Goal: Task Accomplishment & Management: Use online tool/utility

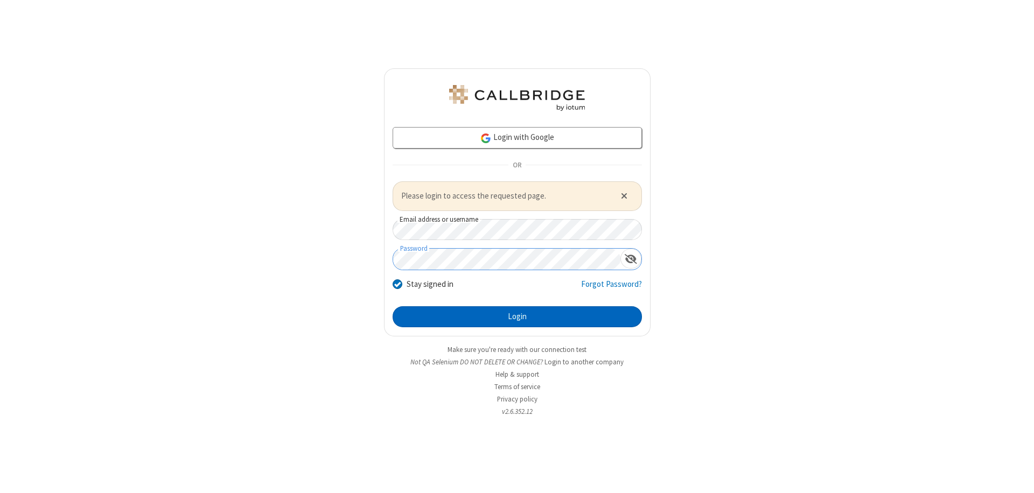
click at [517, 317] on button "Login" at bounding box center [517, 318] width 249 height 22
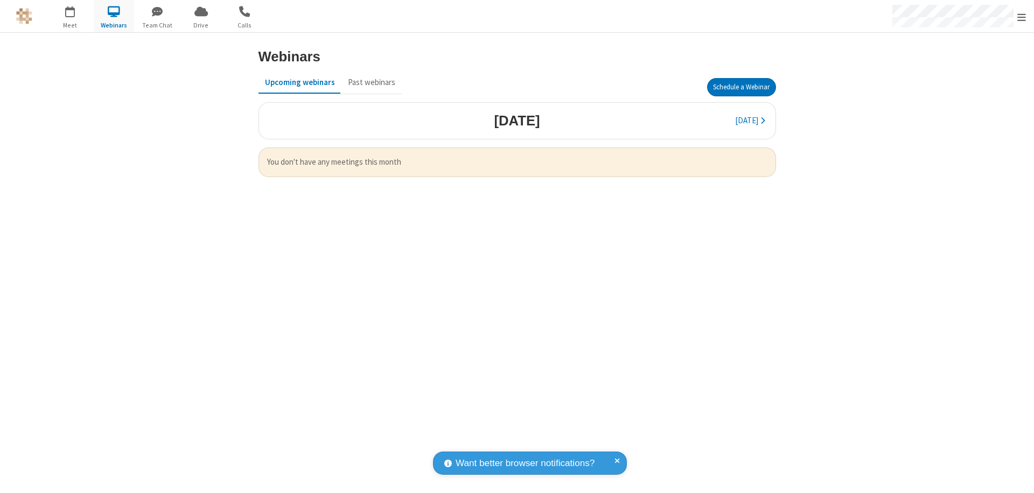
click at [741, 87] on button "Schedule a Webinar" at bounding box center [741, 87] width 69 height 18
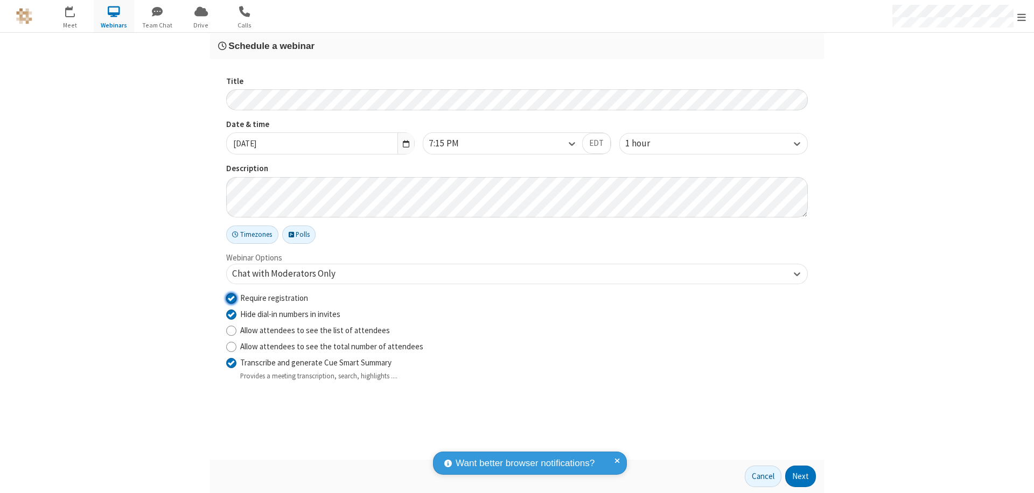
click at [231, 298] on input "Require registration" at bounding box center [231, 298] width 10 height 11
checkbox input "false"
click at [801, 477] on button "Next" at bounding box center [800, 477] width 31 height 22
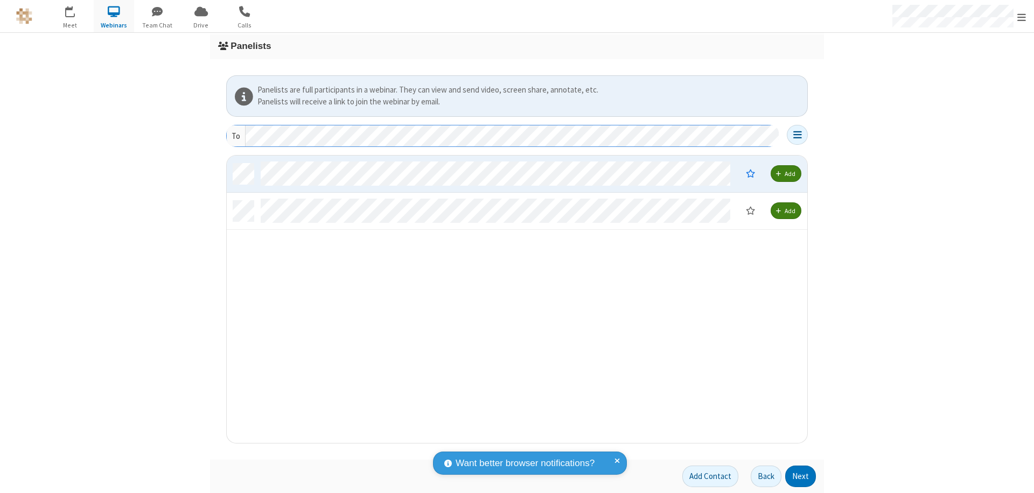
scroll to position [280, 573]
click at [801, 477] on button "Next" at bounding box center [800, 477] width 31 height 22
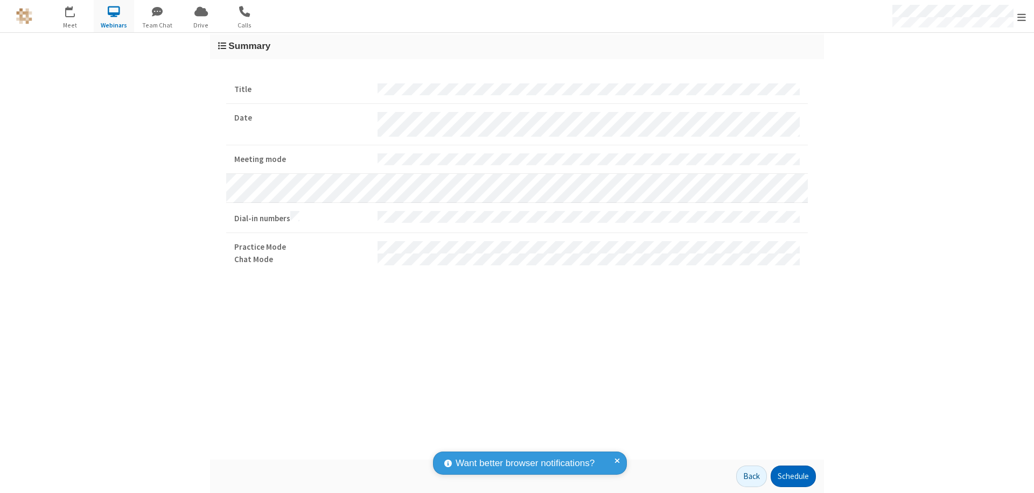
click at [793, 477] on button "Schedule" at bounding box center [793, 477] width 45 height 22
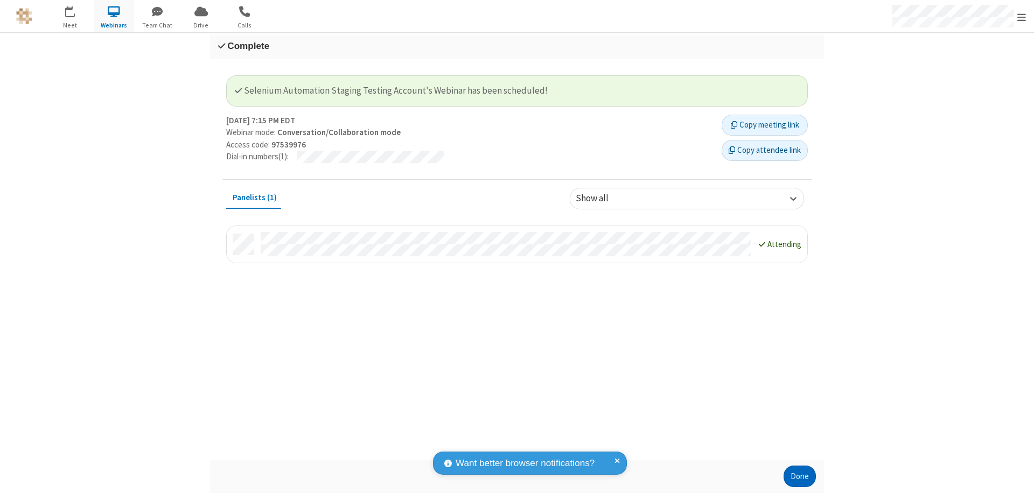
click at [800, 477] on button "Done" at bounding box center [800, 477] width 32 height 22
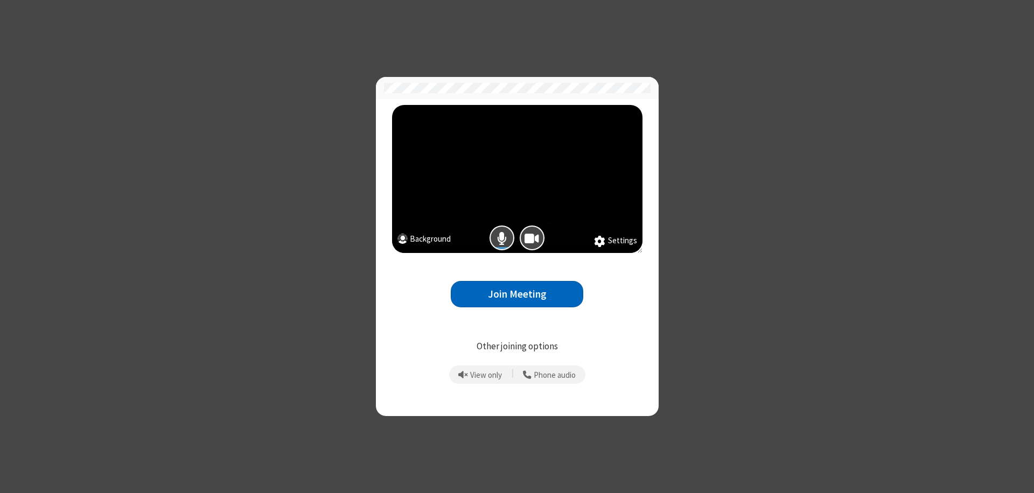
click at [517, 294] on button "Join Meeting" at bounding box center [517, 294] width 133 height 26
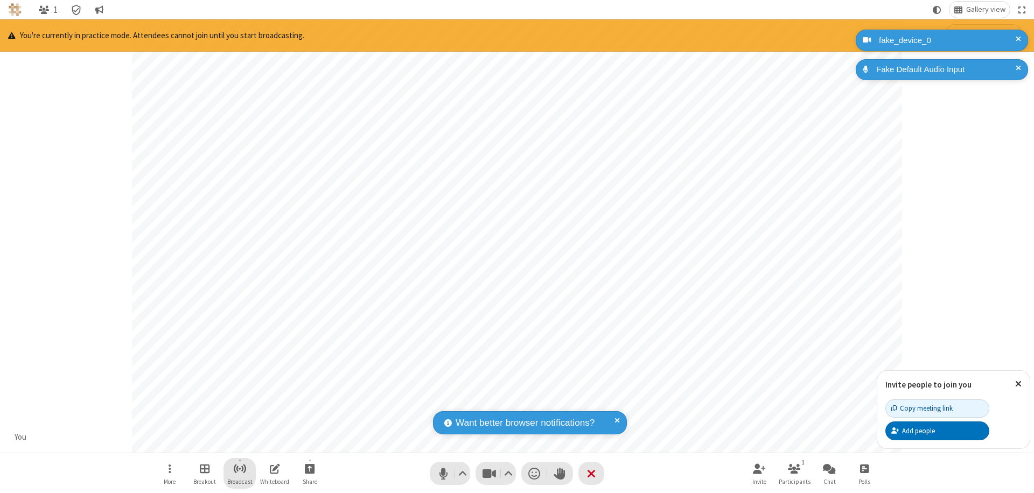
click at [239, 469] on span "Start broadcast" at bounding box center [239, 468] width 13 height 13
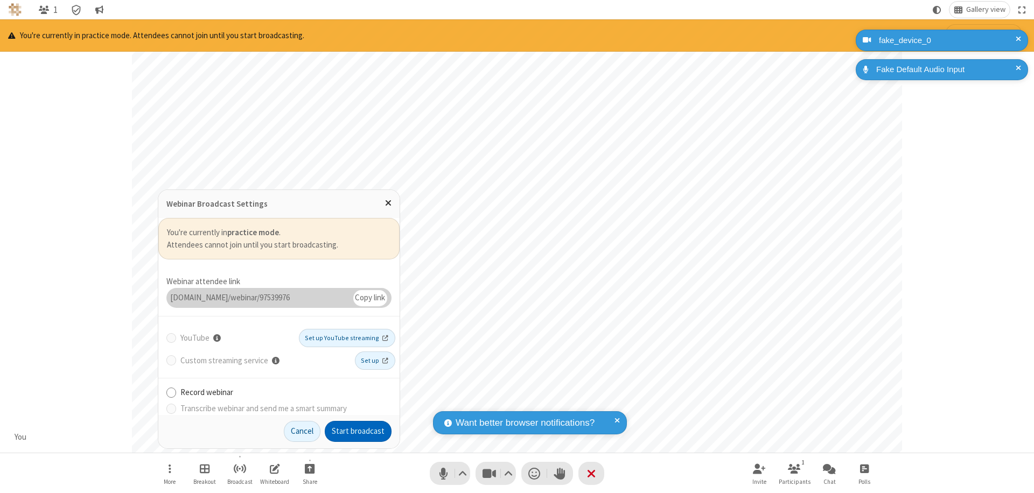
click at [358, 432] on button "Start broadcast" at bounding box center [358, 432] width 67 height 22
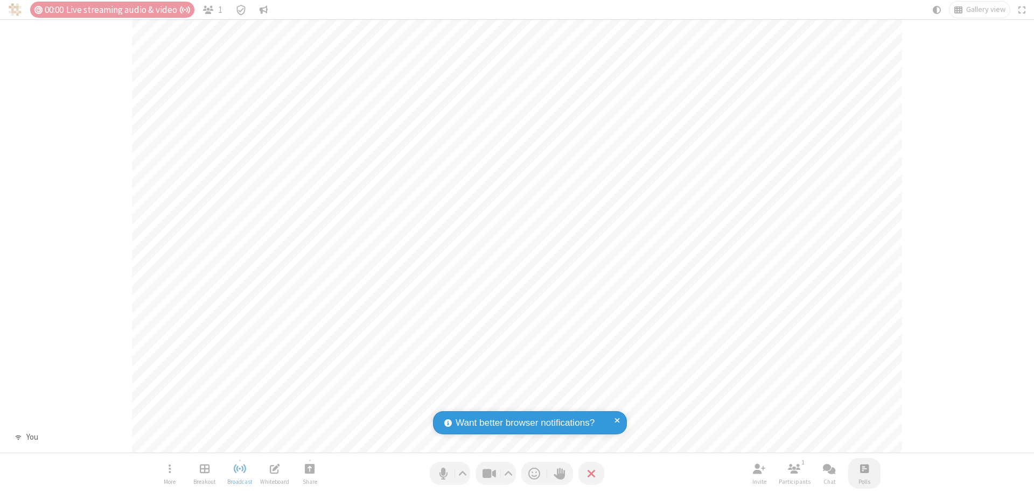
click at [864, 469] on span "Open poll" at bounding box center [864, 468] width 9 height 13
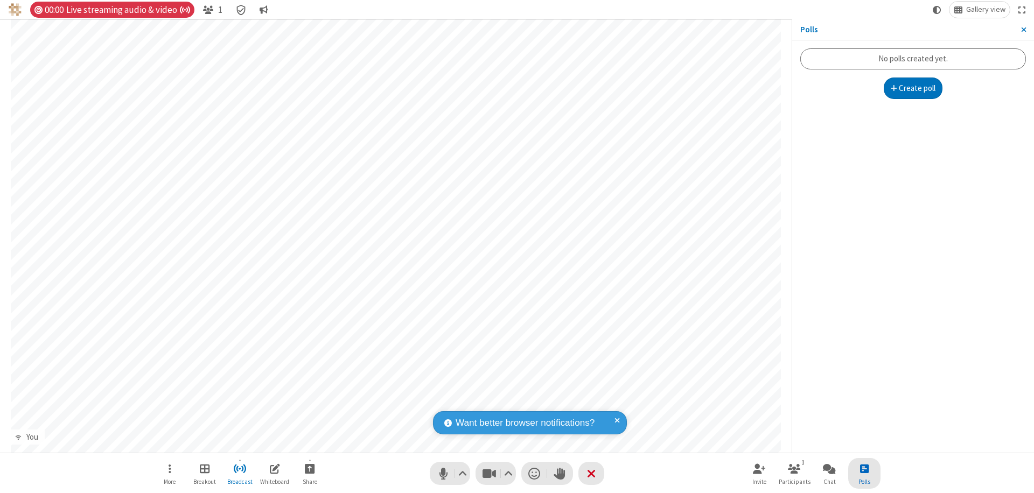
click at [913, 88] on button "Create poll" at bounding box center [913, 89] width 59 height 22
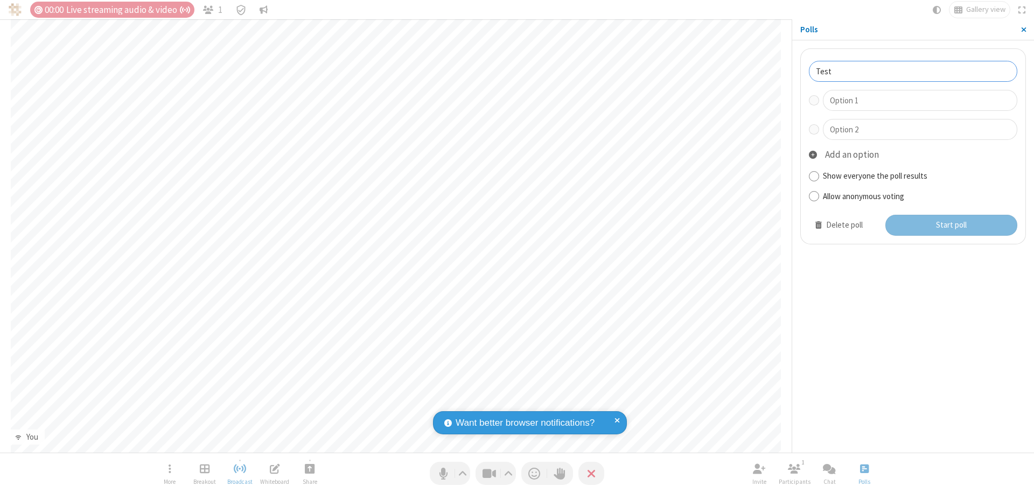
type input "Test"
type input "Yes"
type input "No"
click at [951, 225] on button "Start poll" at bounding box center [952, 226] width 133 height 22
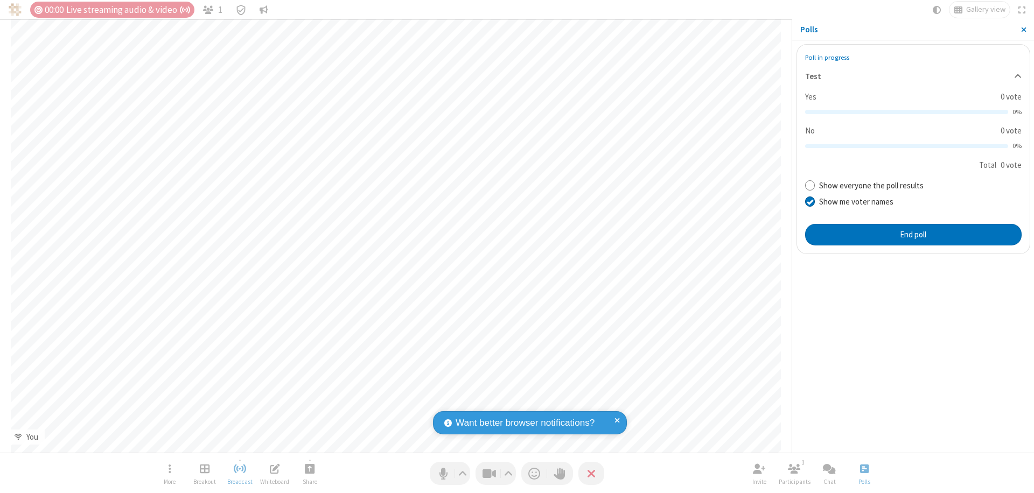
click at [1024, 30] on span "Close sidebar" at bounding box center [1023, 29] width 5 height 9
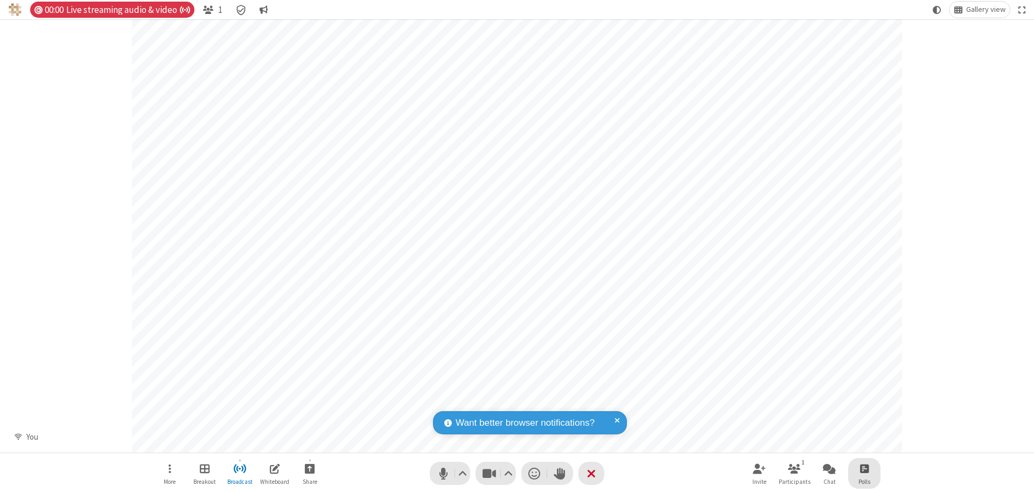
click at [864, 469] on span "Open poll" at bounding box center [864, 468] width 9 height 13
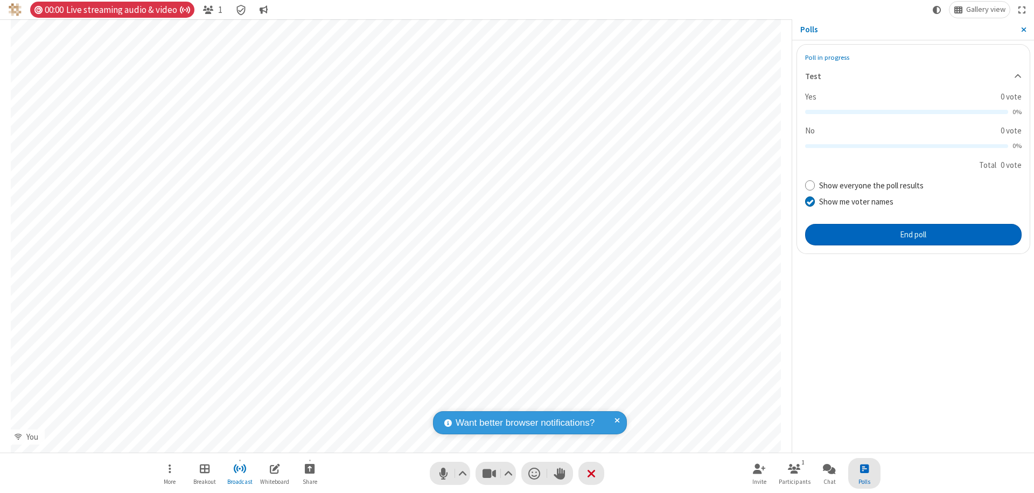
click at [913, 234] on button "End poll" at bounding box center [913, 235] width 217 height 22
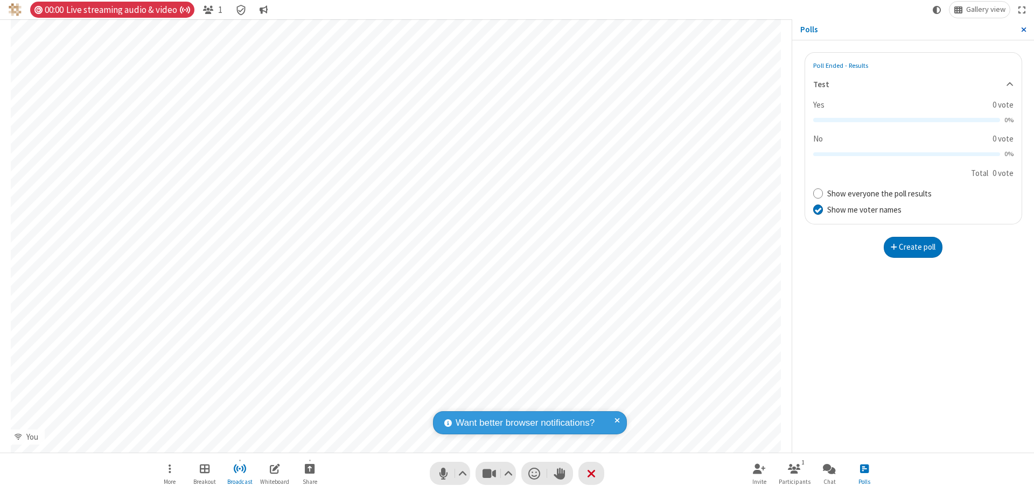
click at [1024, 30] on span "Close sidebar" at bounding box center [1023, 29] width 5 height 9
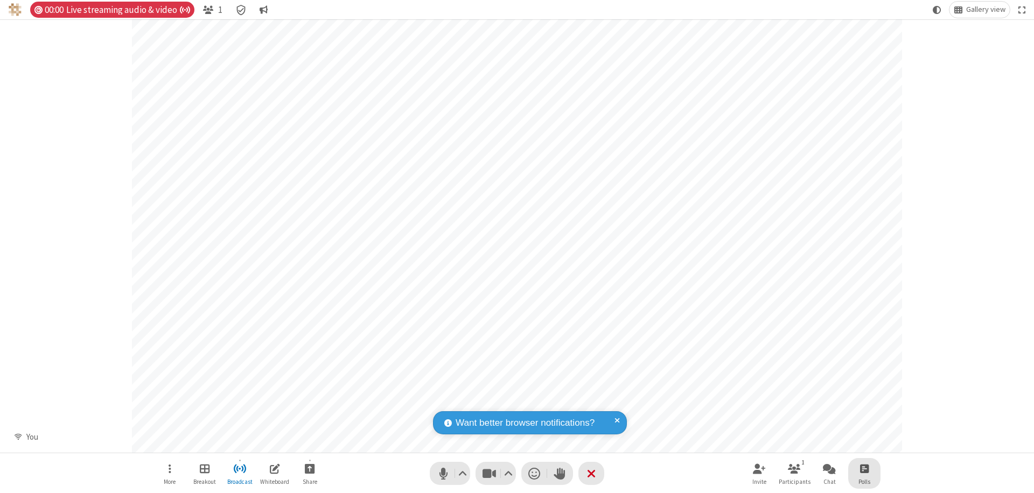
click at [864, 469] on span "Open poll" at bounding box center [864, 468] width 9 height 13
